Goal: Task Accomplishment & Management: Manage account settings

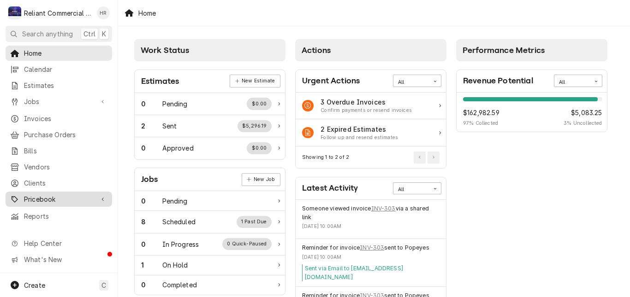
click at [42, 195] on span "Pricebook" at bounding box center [59, 200] width 70 height 10
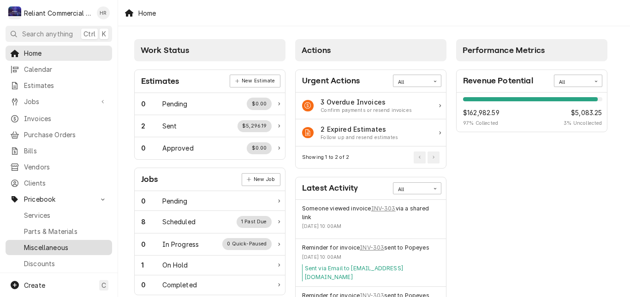
click at [42, 243] on span "Miscellaneous" at bounding box center [65, 248] width 83 height 10
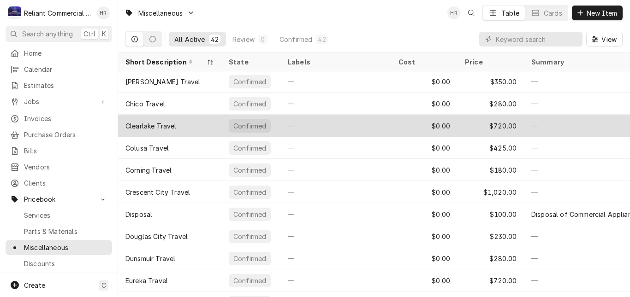
scroll to position [134, 0]
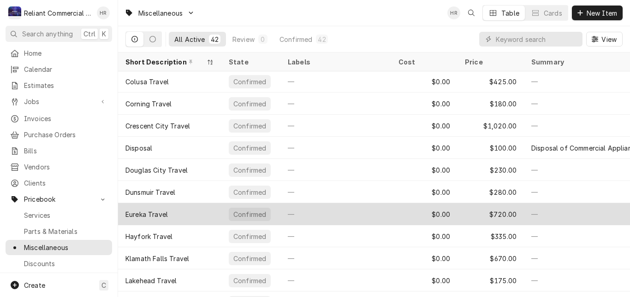
click at [189, 214] on div "Eureka Travel" at bounding box center [169, 214] width 103 height 22
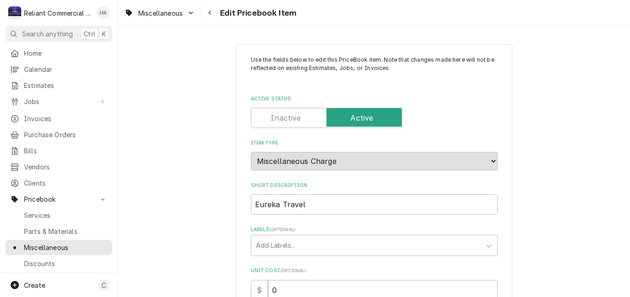
type textarea "x"
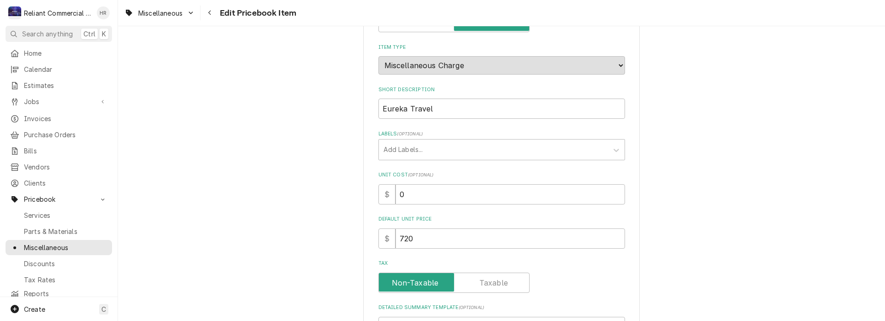
scroll to position [46, 0]
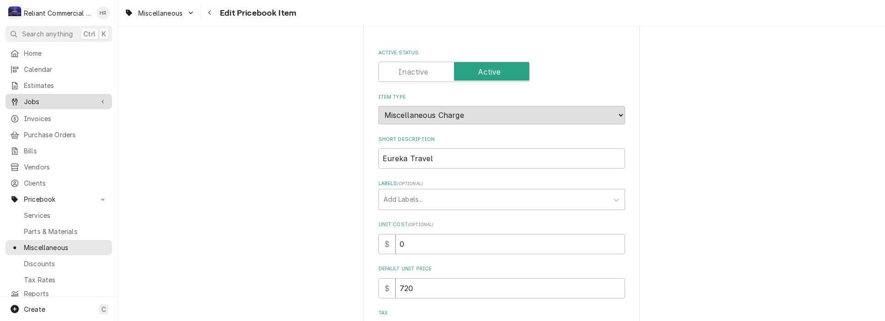
click at [35, 97] on span "Jobs" at bounding box center [59, 102] width 70 height 10
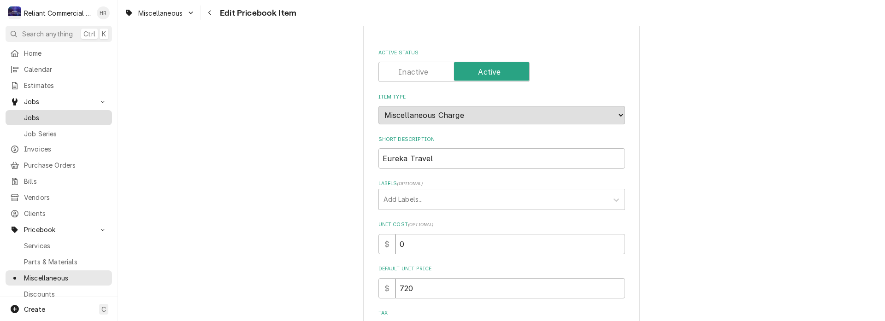
click at [33, 115] on span "Jobs" at bounding box center [65, 118] width 83 height 10
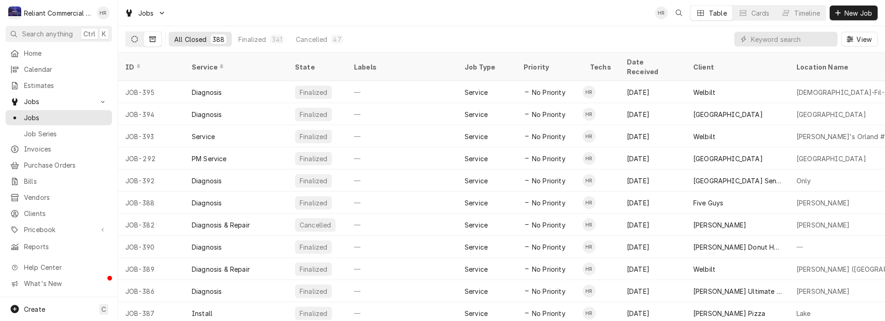
click at [136, 36] on icon "Dynamic Content Wrapper" at bounding box center [134, 39] width 6 height 6
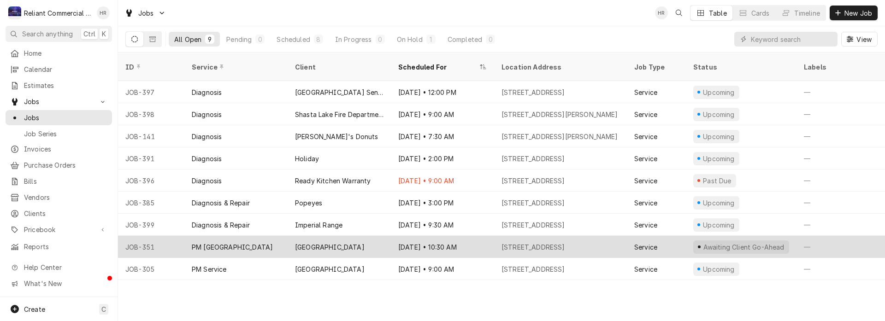
click at [360, 243] on div "Paradise Unified School District" at bounding box center [330, 248] width 70 height 10
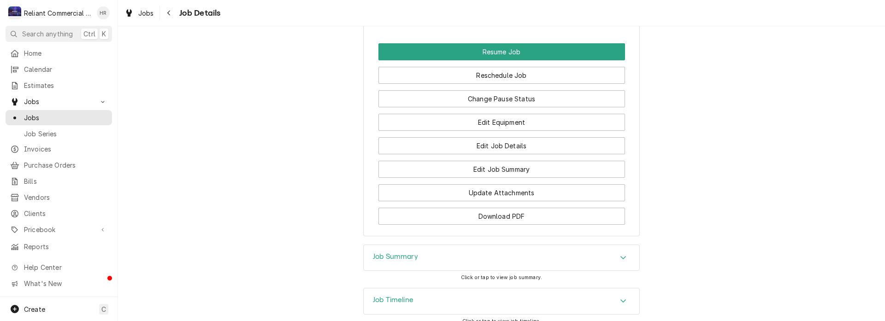
scroll to position [638, 0]
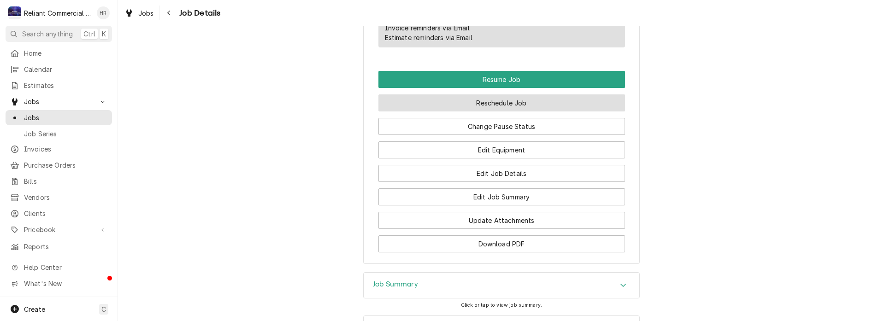
click at [514, 112] on button "Reschedule Job" at bounding box center [502, 103] width 247 height 17
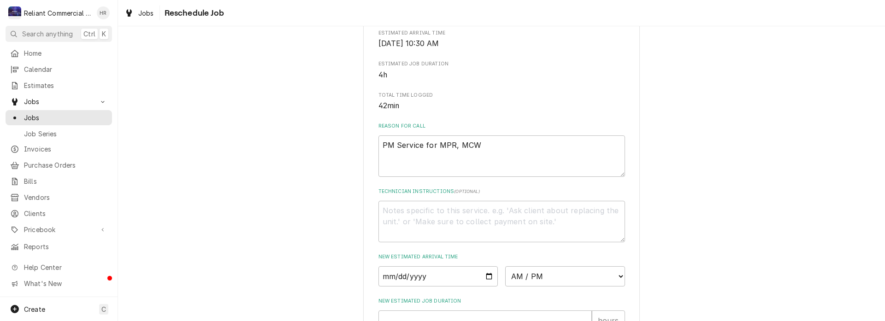
scroll to position [323, 0]
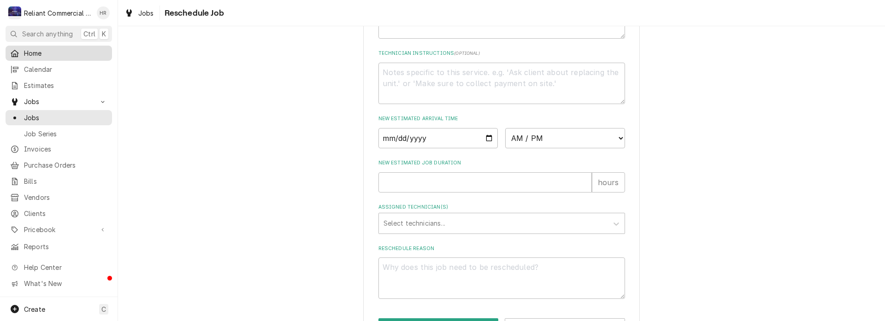
click at [40, 48] on span "Home" at bounding box center [65, 53] width 83 height 10
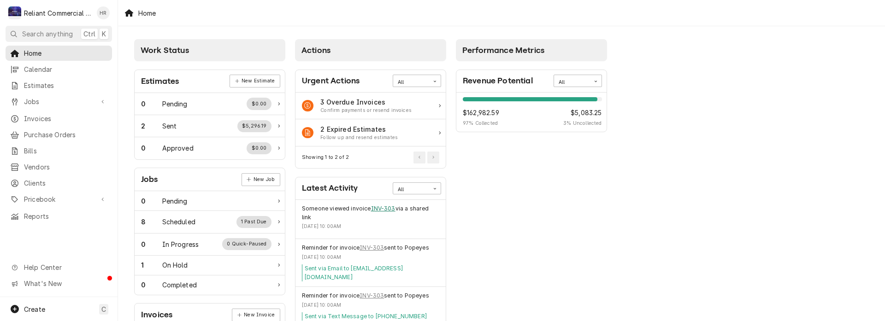
click at [381, 205] on link "INV-303" at bounding box center [383, 209] width 24 height 8
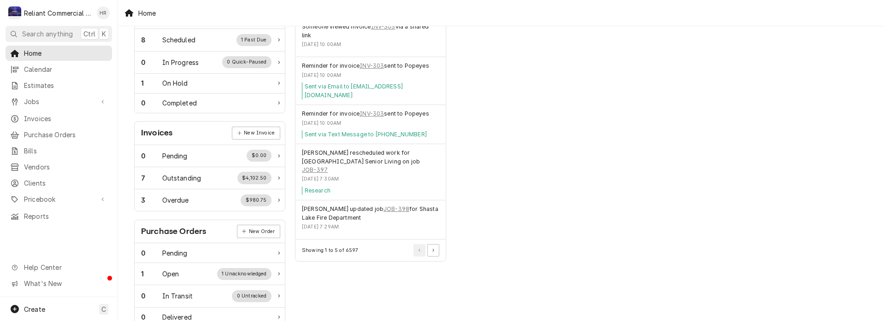
scroll to position [184, 0]
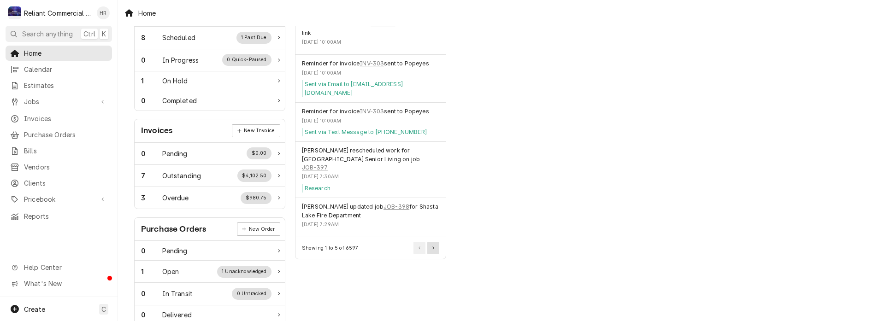
click at [433, 247] on icon "Pagination Controls" at bounding box center [434, 248] width 2 height 3
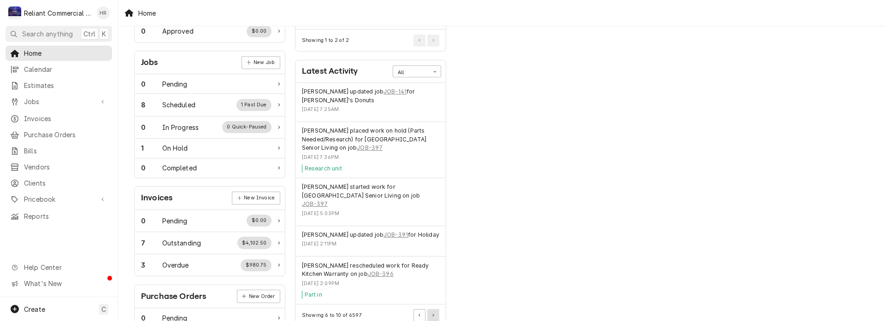
scroll to position [138, 0]
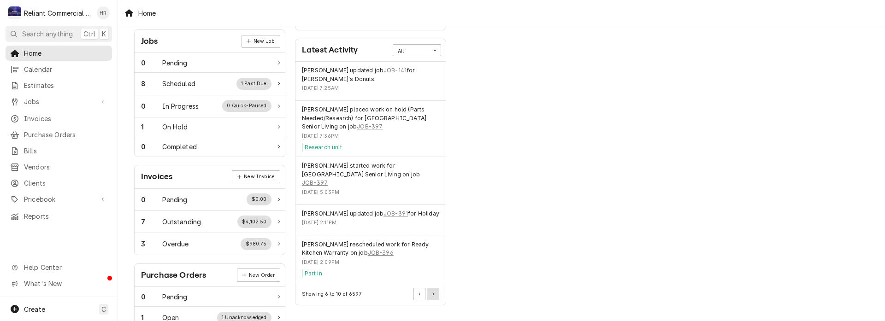
click at [432, 288] on button "Pagination Controls" at bounding box center [434, 294] width 12 height 12
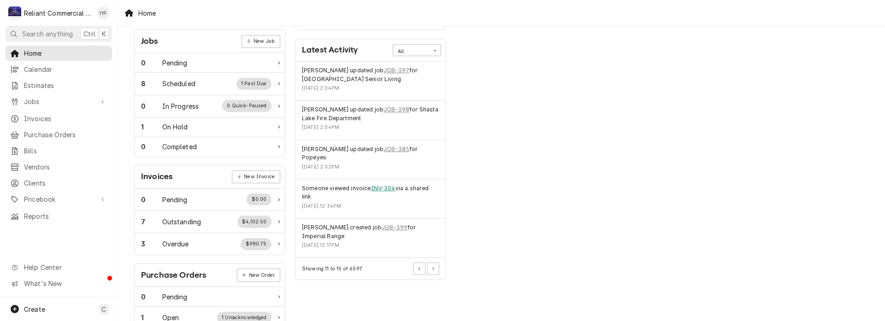
click at [384, 184] on link "INV-304" at bounding box center [383, 188] width 24 height 8
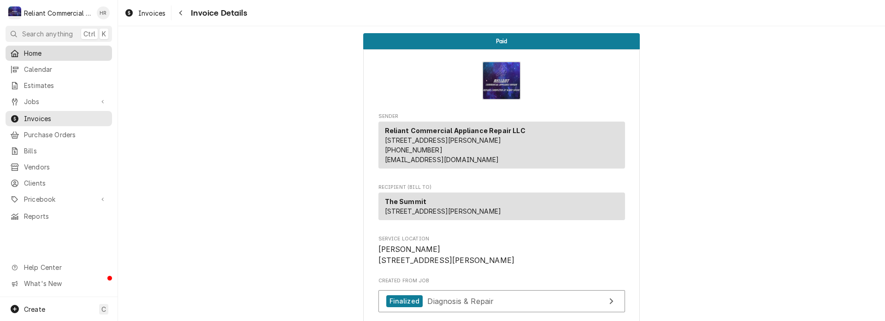
click at [38, 51] on span "Home" at bounding box center [65, 53] width 83 height 10
